Goal: Information Seeking & Learning: Learn about a topic

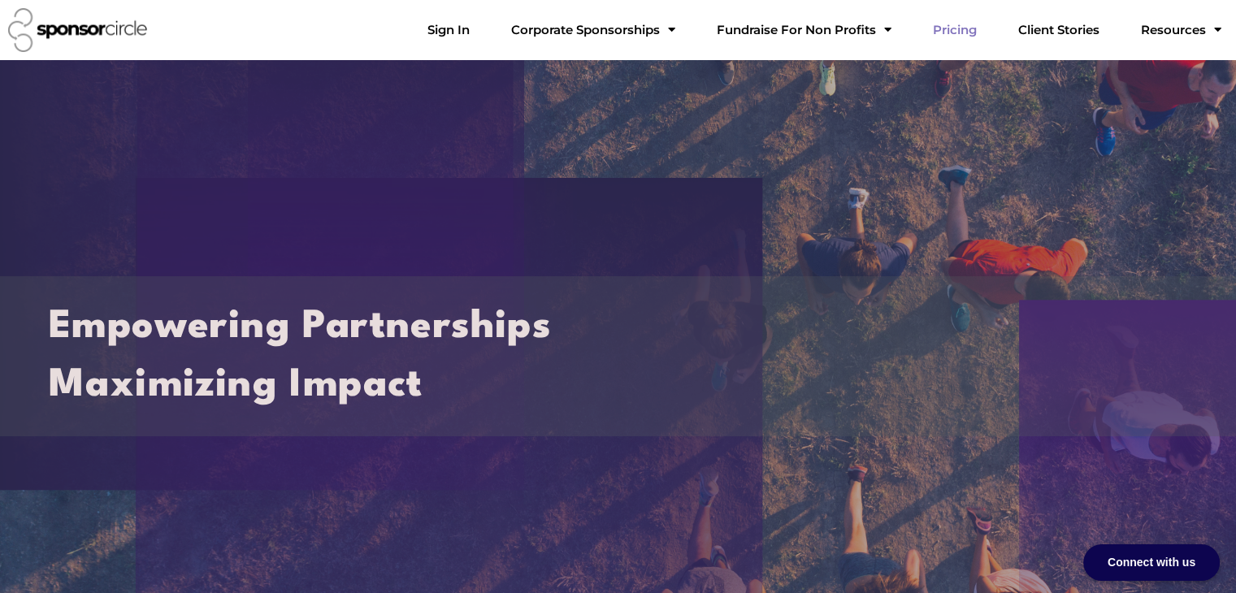
click at [975, 33] on link "Pricing" at bounding box center [955, 30] width 70 height 33
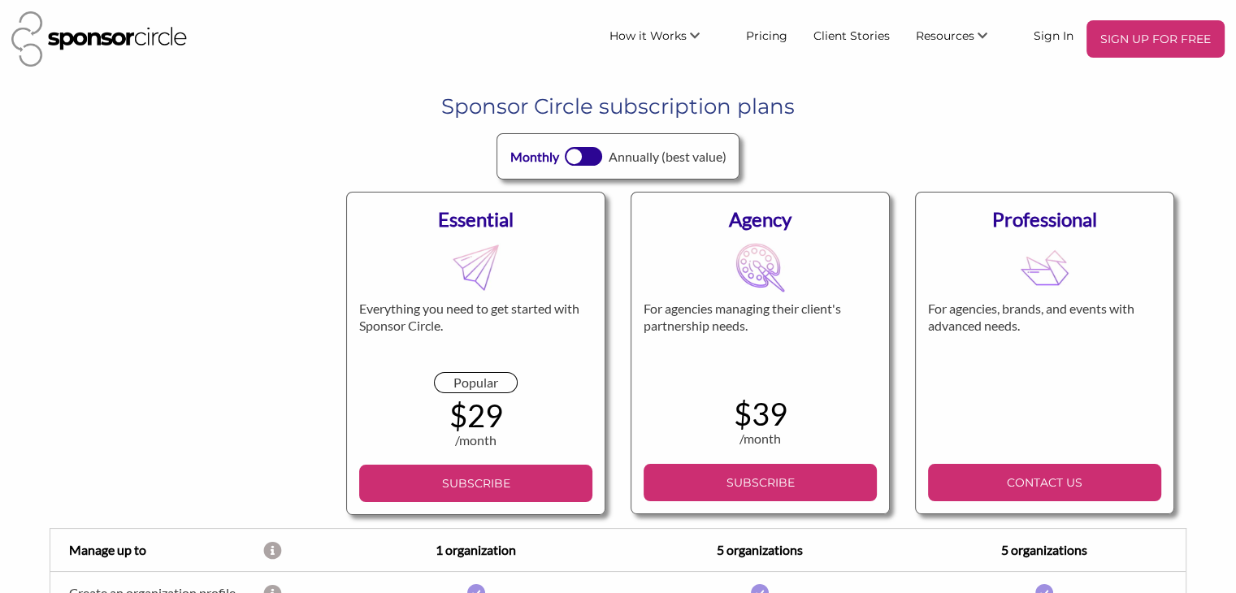
click at [572, 151] on div at bounding box center [574, 157] width 16 height 16
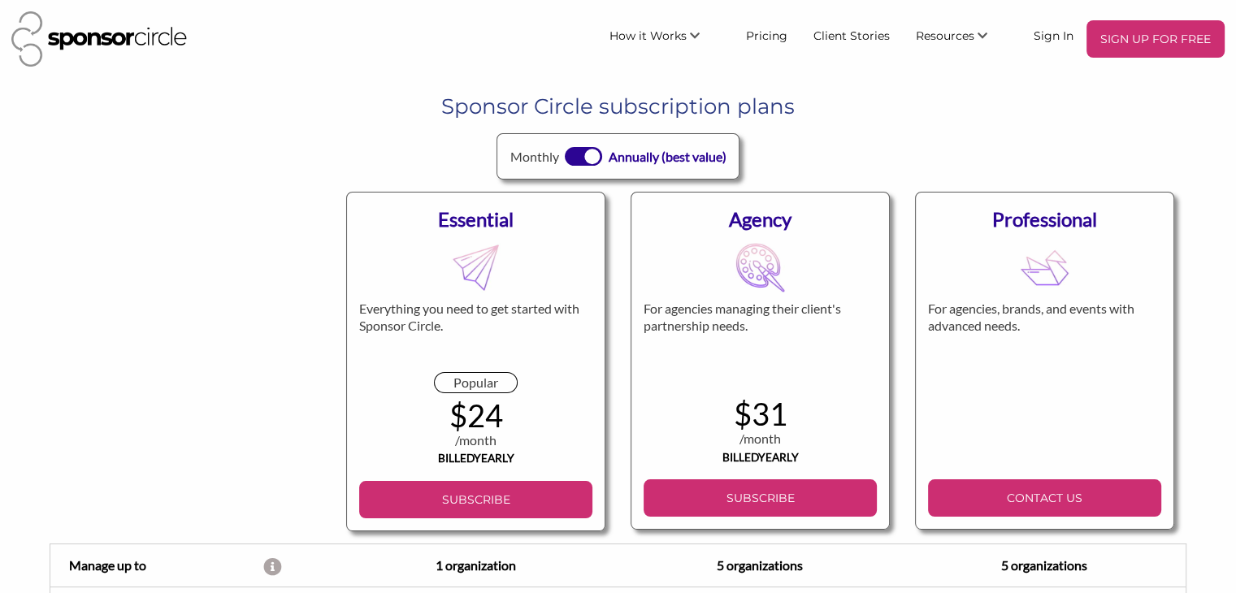
click at [572, 151] on div at bounding box center [583, 156] width 37 height 19
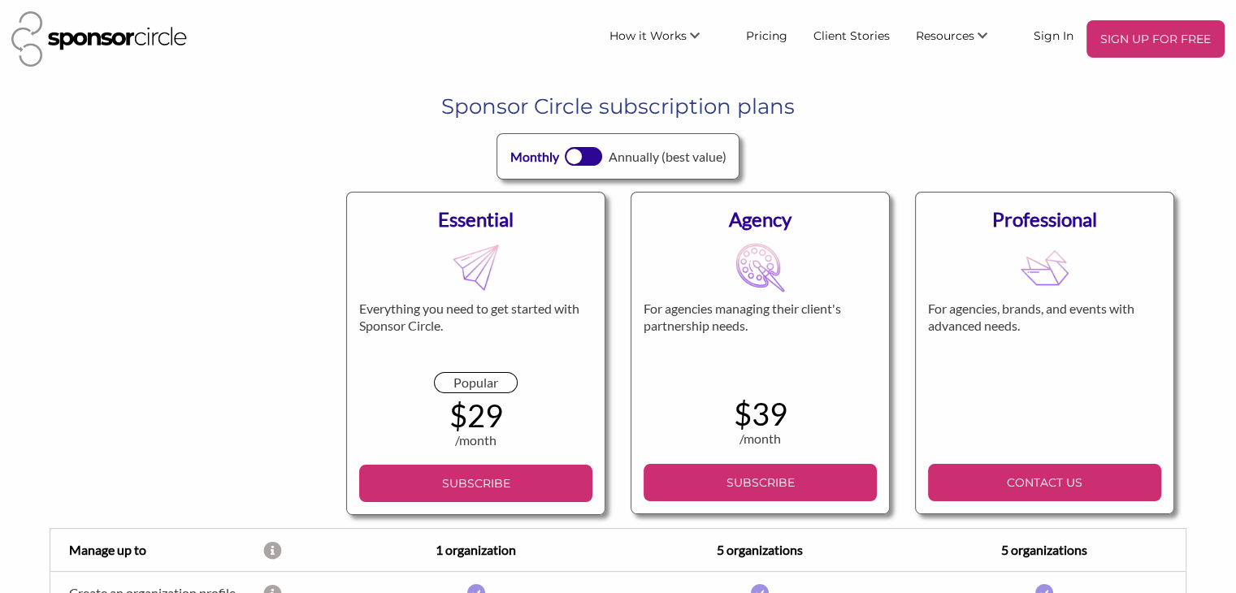
click at [572, 151] on div at bounding box center [574, 157] width 16 height 16
